Goal: Information Seeking & Learning: Learn about a topic

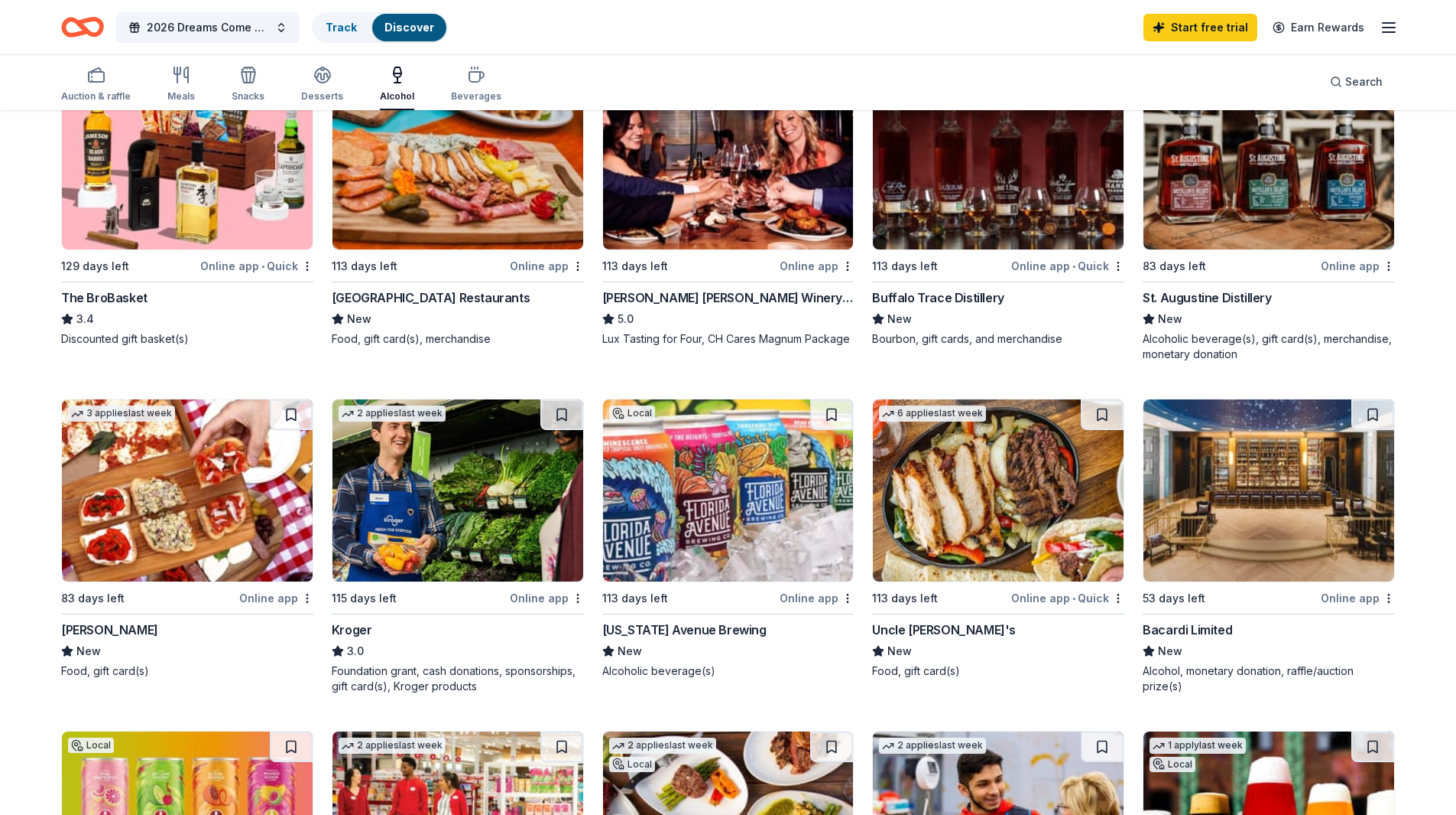
scroll to position [459, 0]
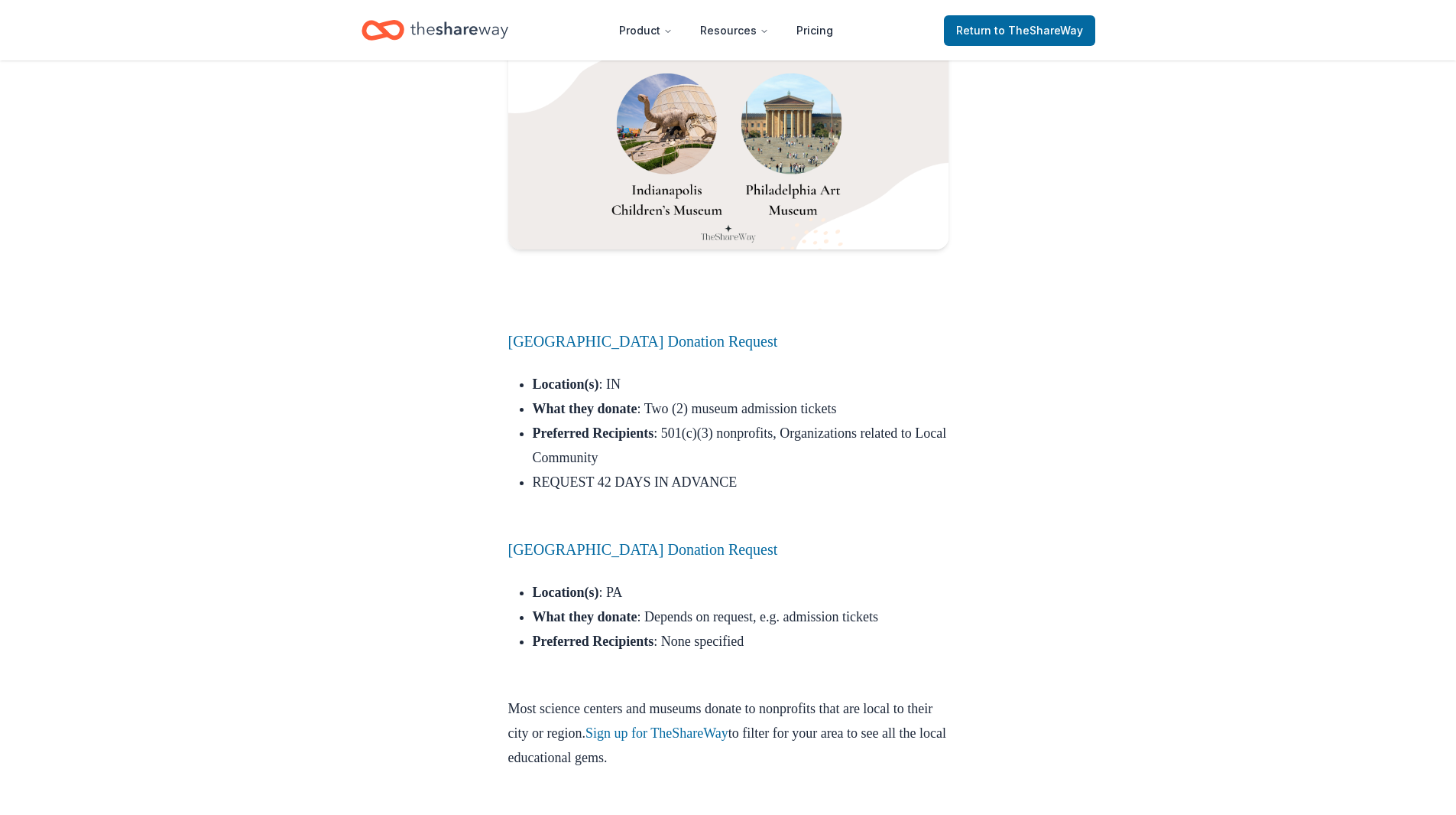
scroll to position [16840, 0]
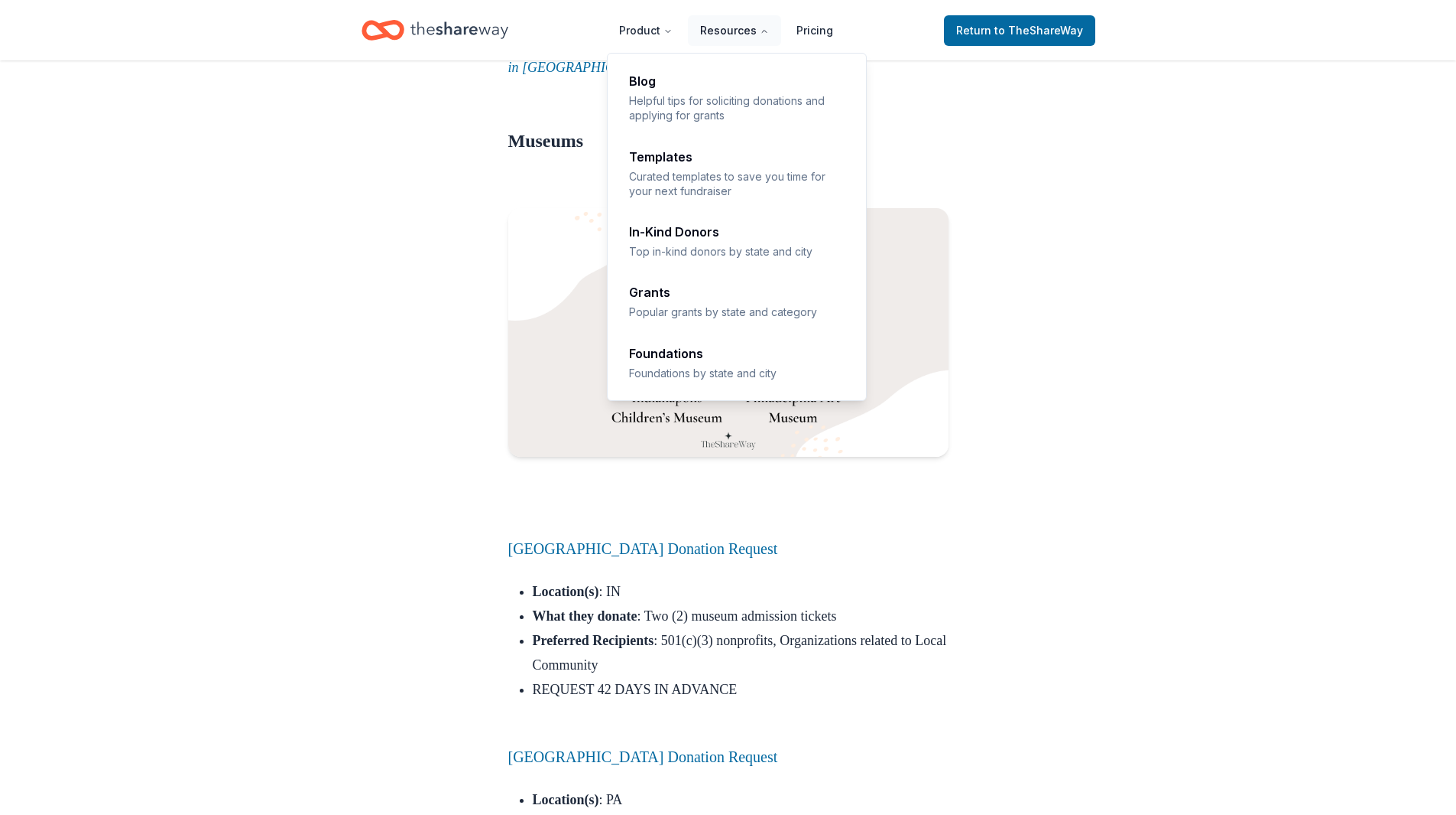
click at [743, 28] on button "Resources" at bounding box center [735, 30] width 94 height 31
click at [648, 82] on div "Blog" at bounding box center [738, 81] width 217 height 12
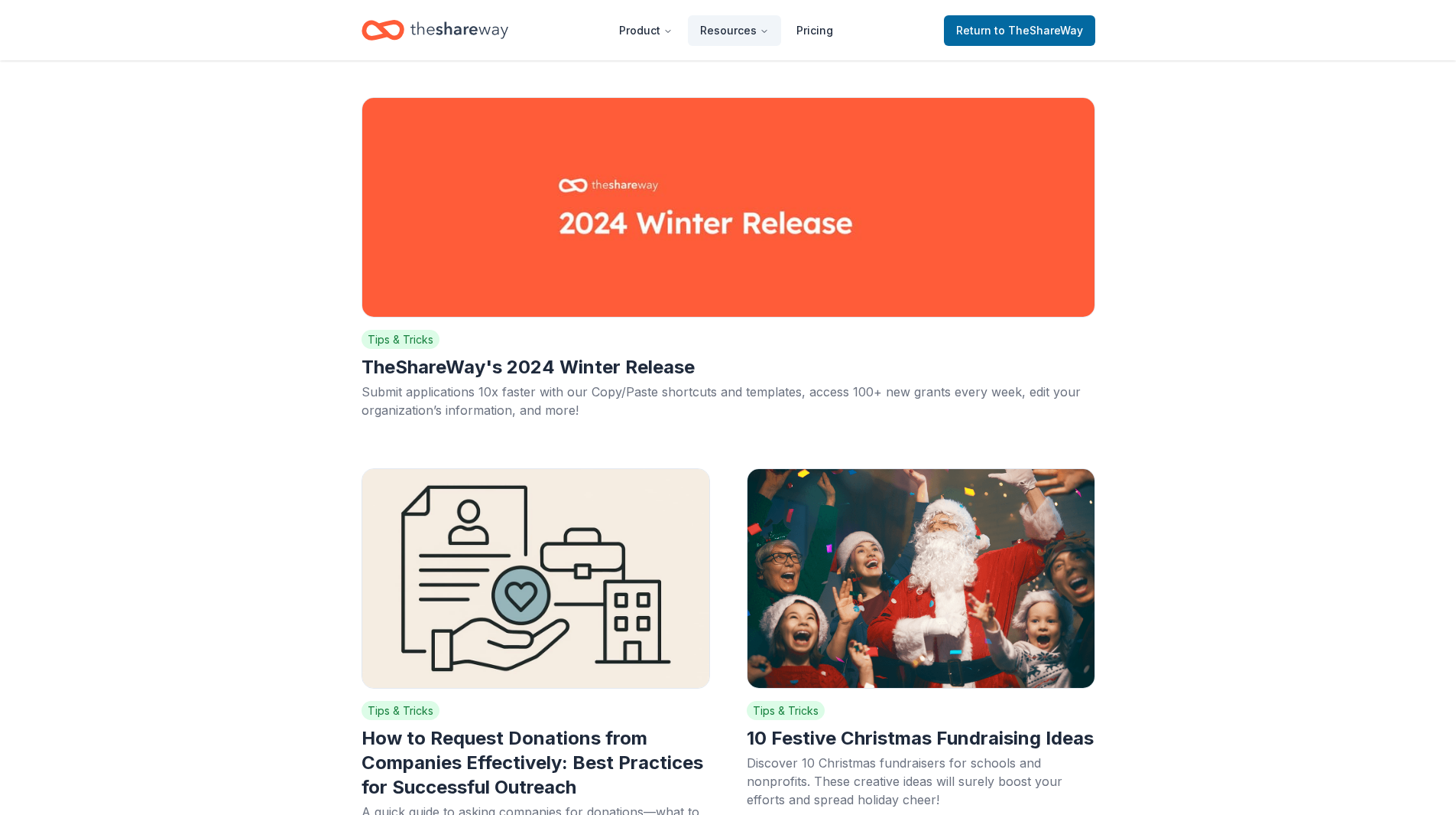
scroll to position [536, 0]
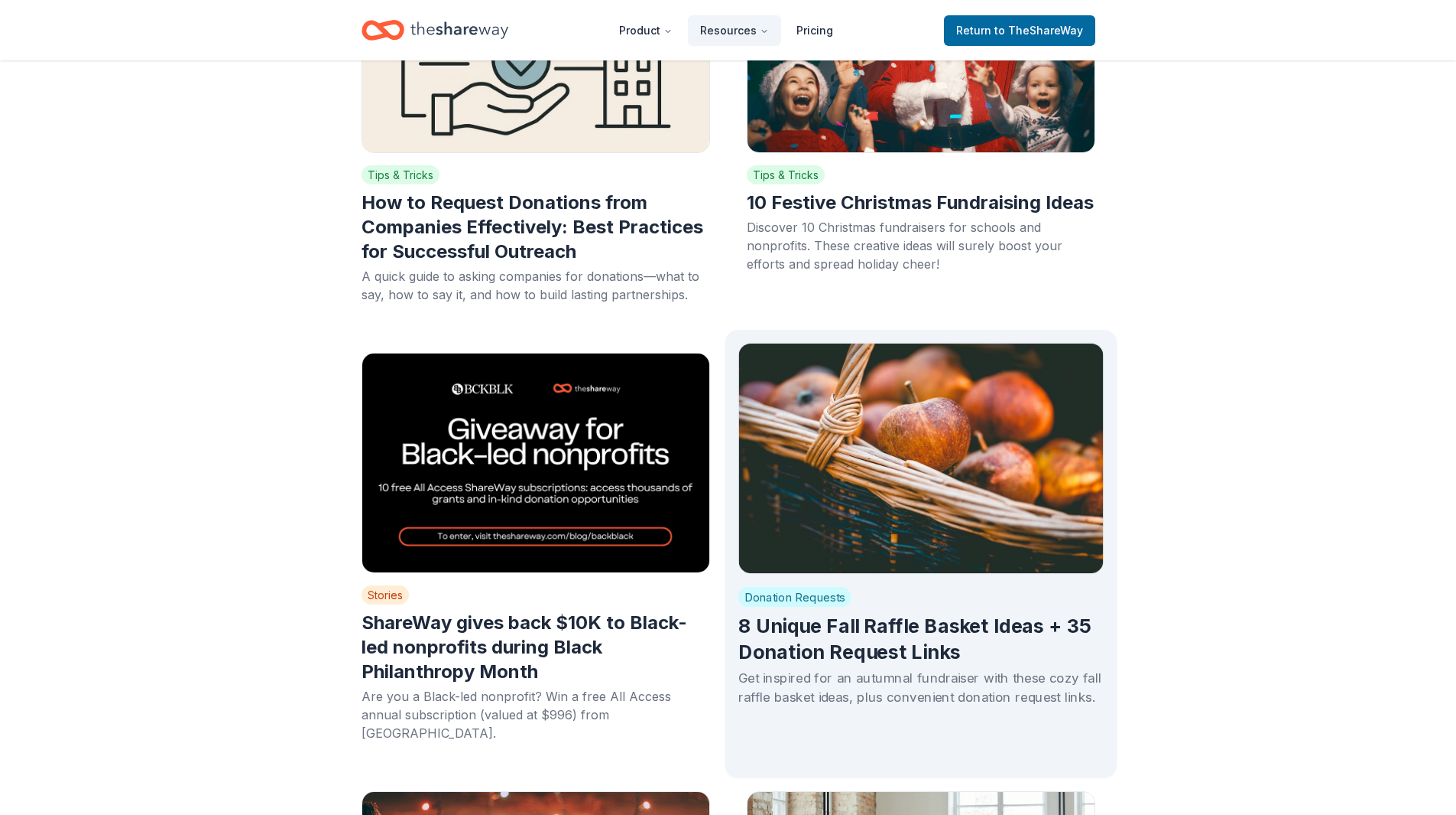
click at [986, 521] on img at bounding box center [920, 458] width 366 height 231
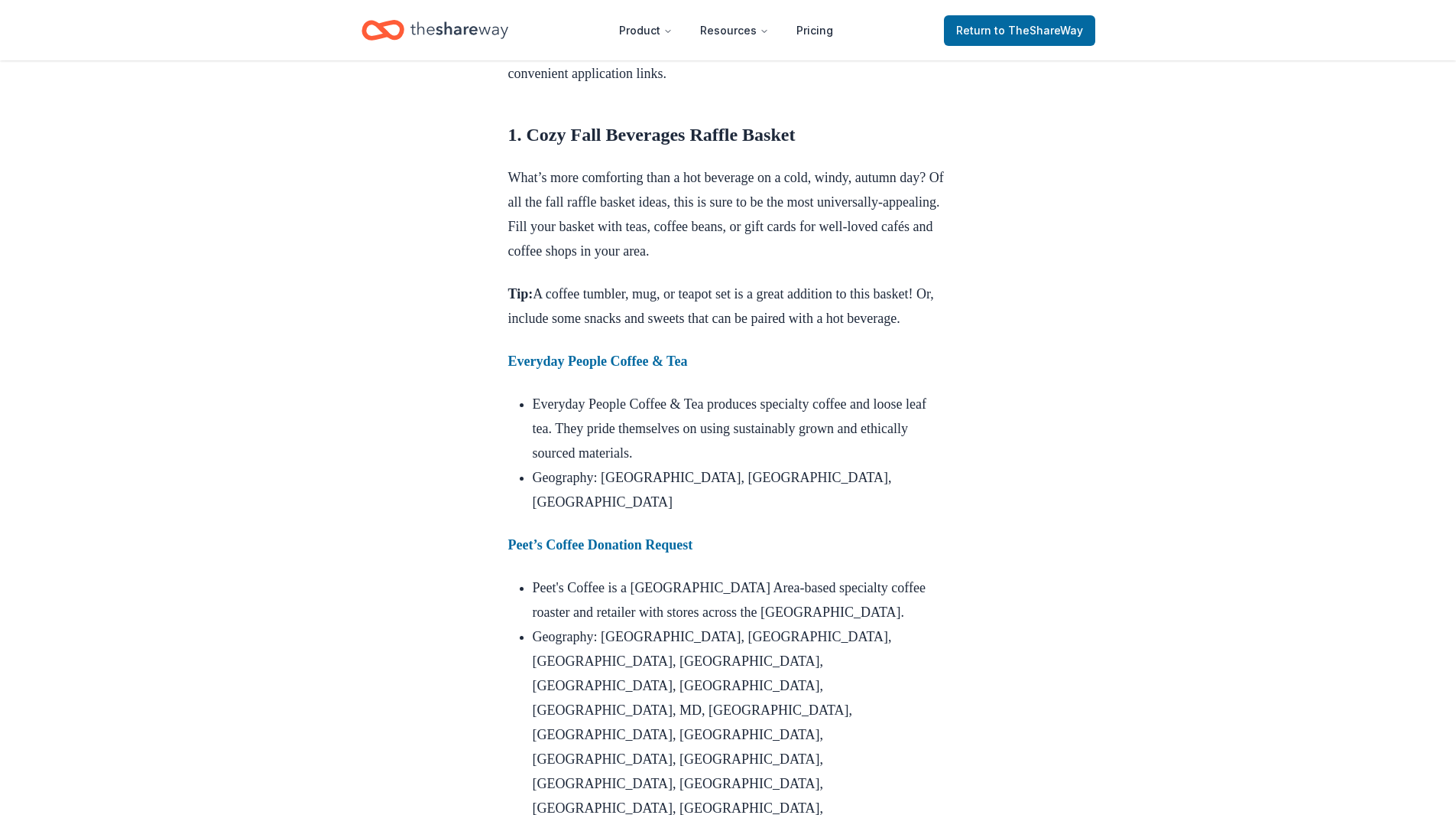
scroll to position [841, 0]
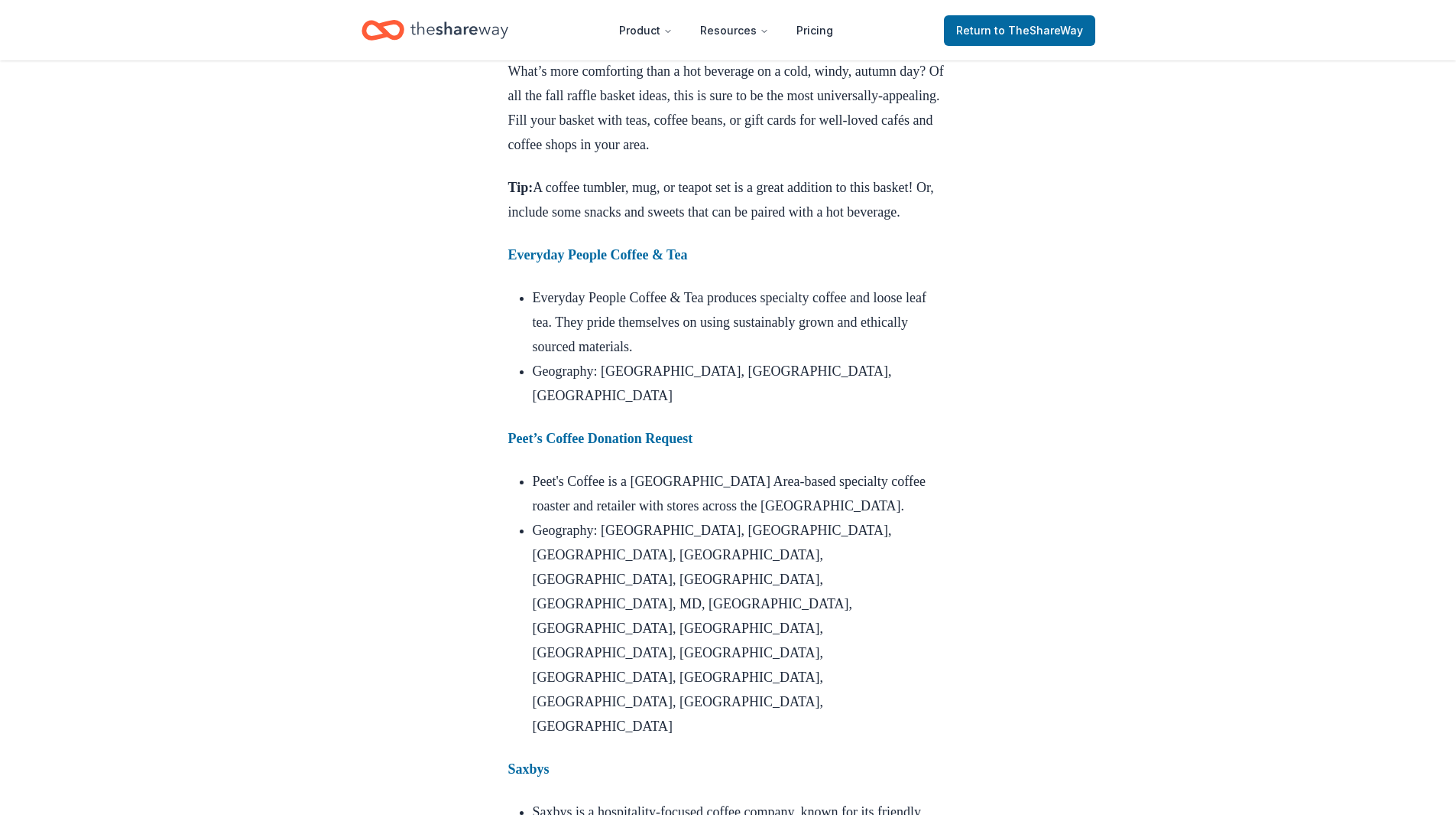
drag, startPoint x: 668, startPoint y: 462, endPoint x: 931, endPoint y: 452, distance: 263.2
click at [934, 451] on p "Peet’s Coffee Donation Request" at bounding box center [728, 438] width 440 height 24
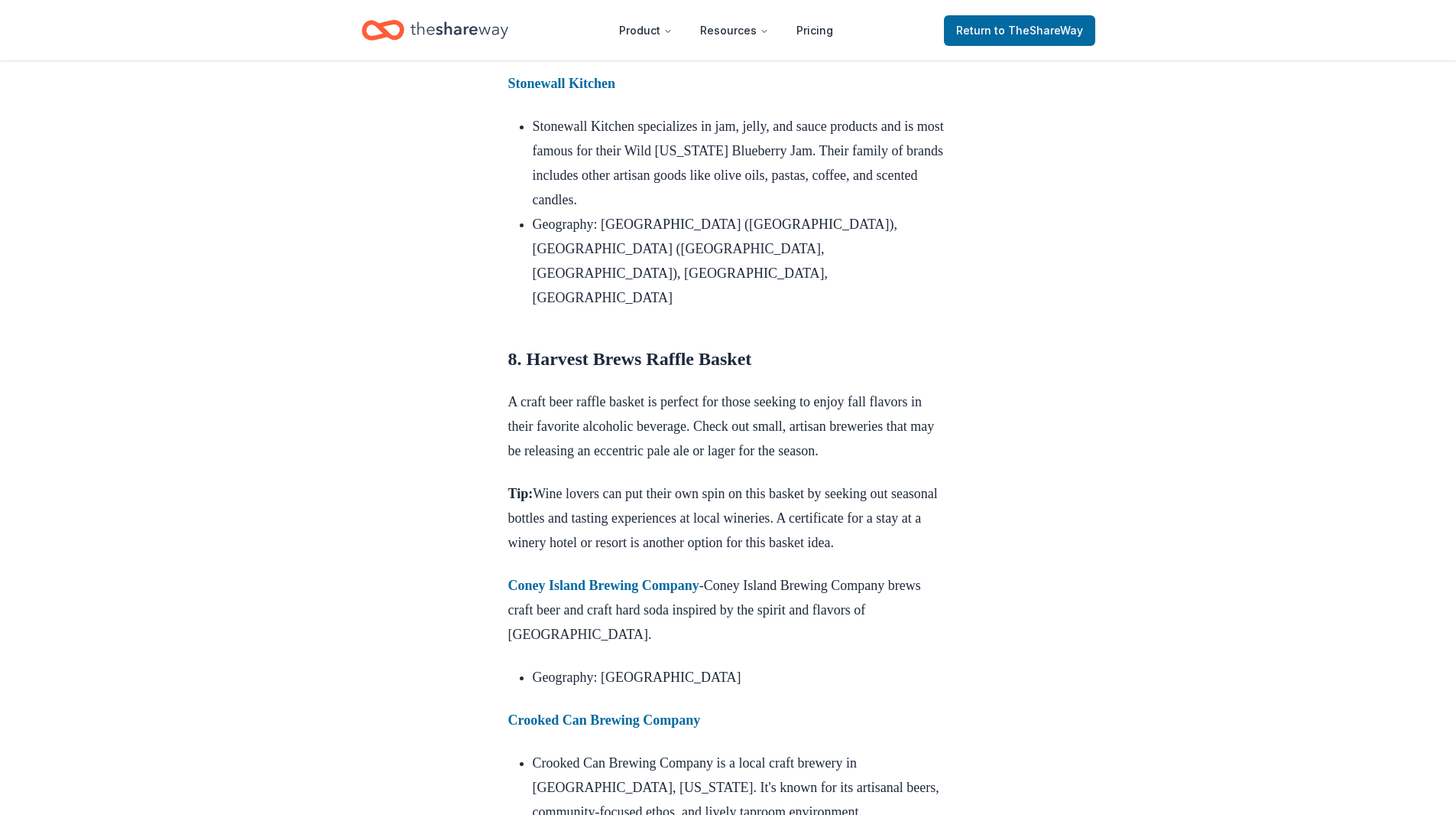
scroll to position [8744, 0]
